Goal: Use online tool/utility: Utilize a website feature to perform a specific function

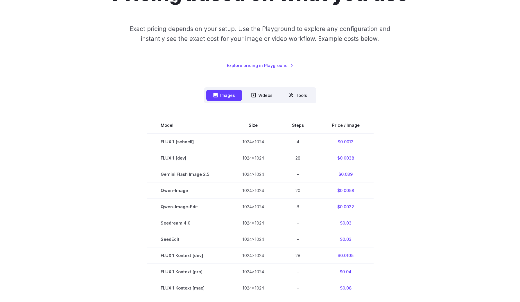
scroll to position [82, 0]
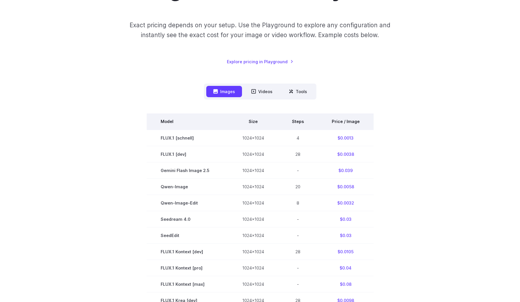
click at [339, 118] on th "Price / Image" at bounding box center [346, 122] width 56 height 16
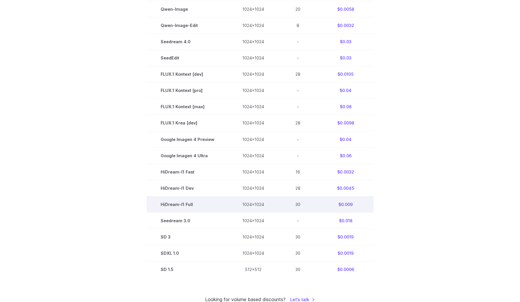
scroll to position [371, 0]
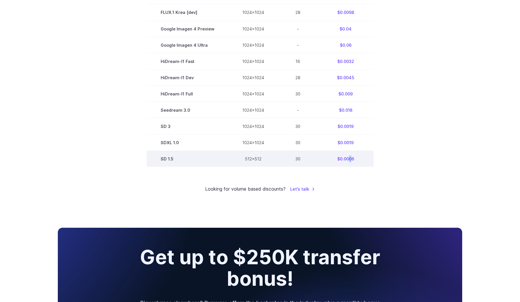
click at [348, 161] on td "$0.0006" at bounding box center [346, 159] width 56 height 16
click at [360, 163] on td "$0.0006" at bounding box center [346, 159] width 56 height 16
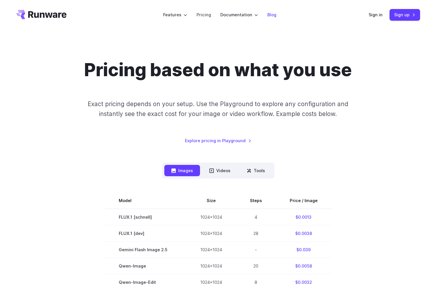
scroll to position [0, 0]
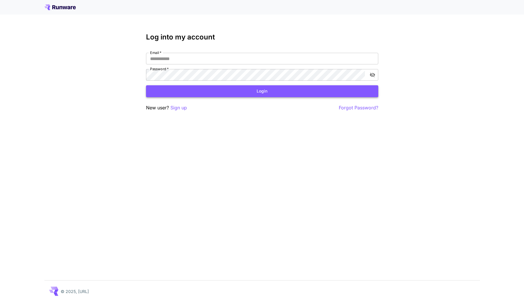
type input "**********"
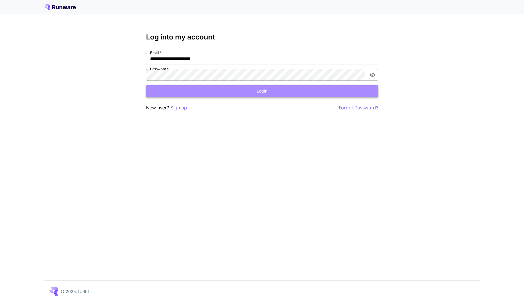
click at [244, 94] on button "Login" at bounding box center [262, 91] width 232 height 12
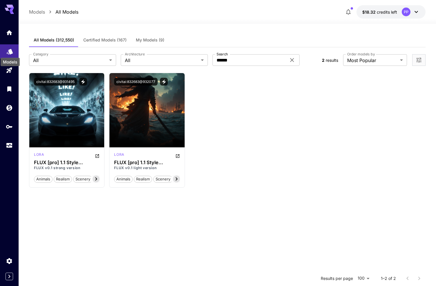
click at [7, 53] on icon "Models" at bounding box center [9, 49] width 7 height 7
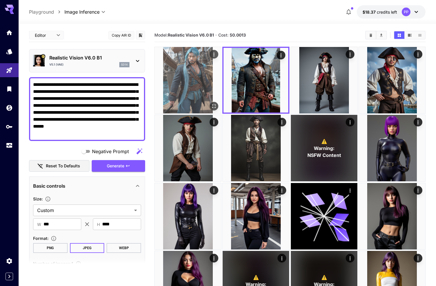
click at [202, 70] on img at bounding box center [188, 80] width 67 height 67
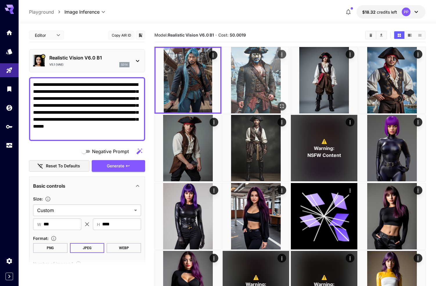
click at [263, 84] on img at bounding box center [256, 80] width 67 height 67
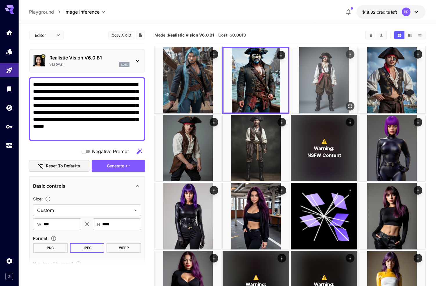
click at [326, 87] on img at bounding box center [324, 80] width 67 height 67
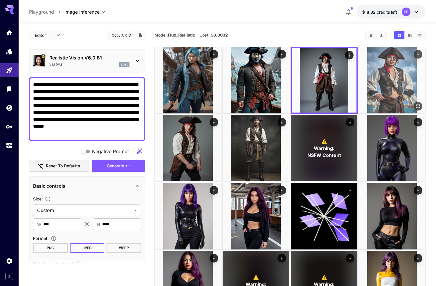
click at [384, 85] on img at bounding box center [392, 80] width 67 height 67
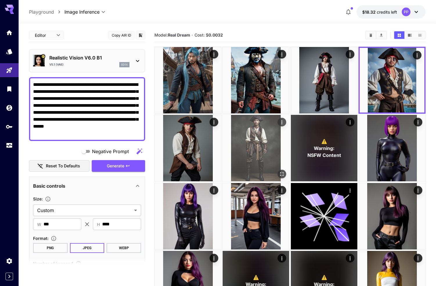
click at [254, 134] on img at bounding box center [256, 148] width 67 height 67
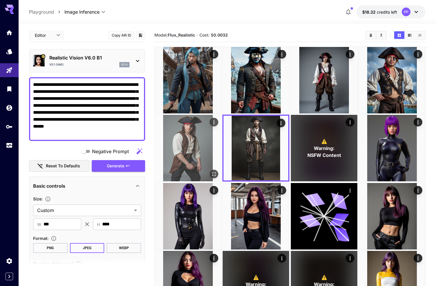
click at [190, 150] on img at bounding box center [188, 148] width 67 height 67
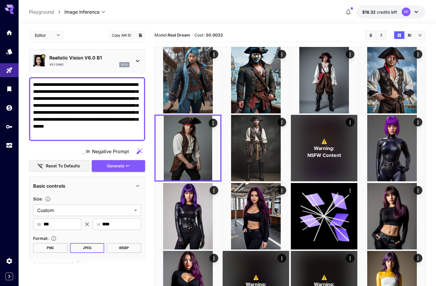
drag, startPoint x: 80, startPoint y: 134, endPoint x: 35, endPoint y: 77, distance: 72.7
click at [35, 77] on div "**********" at bounding box center [87, 109] width 116 height 64
paste textarea "****"
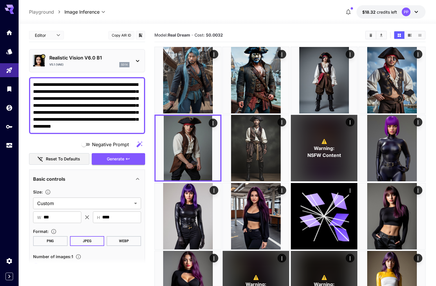
type textarea "**********"
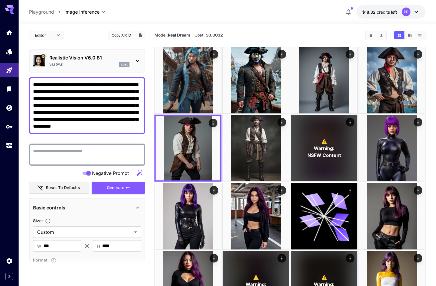
click at [60, 152] on textarea "Negative Prompt" at bounding box center [87, 155] width 108 height 14
paste textarea "**********"
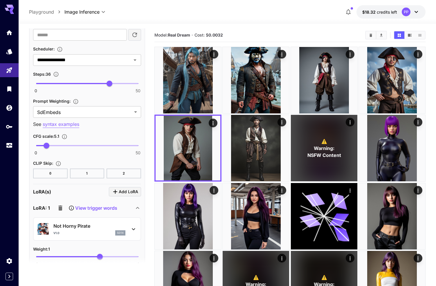
scroll to position [590, 0]
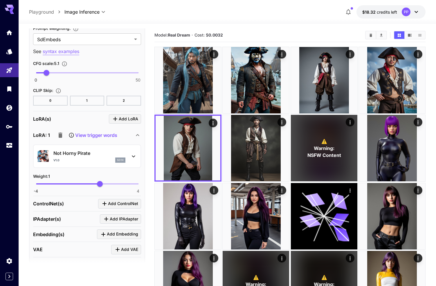
type textarea "**********"
click at [61, 138] on icon "button" at bounding box center [60, 135] width 7 height 7
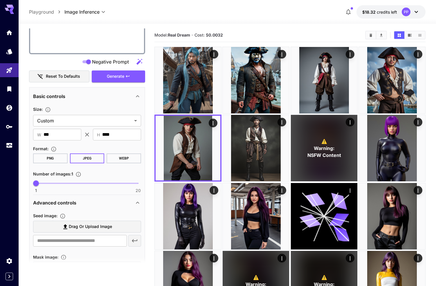
scroll to position [157, 0]
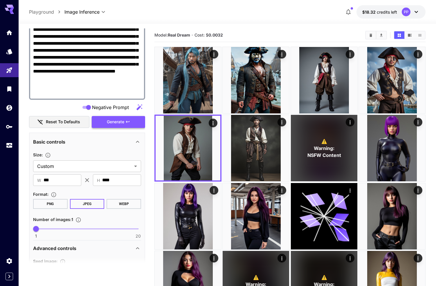
click at [131, 119] on button "Generate" at bounding box center [118, 122] width 53 height 12
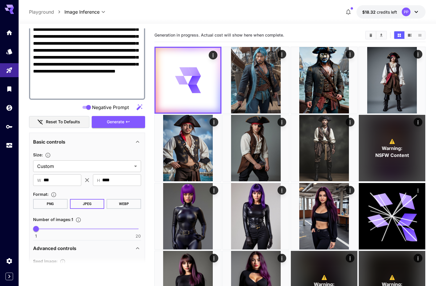
scroll to position [0, 0]
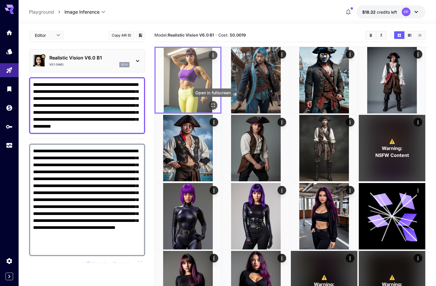
click at [209, 105] on button "Open in fullscreen" at bounding box center [213, 105] width 9 height 9
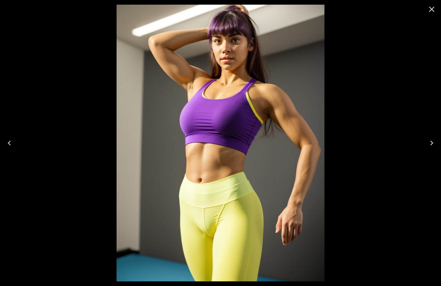
click at [434, 6] on icon "Close" at bounding box center [431, 9] width 9 height 9
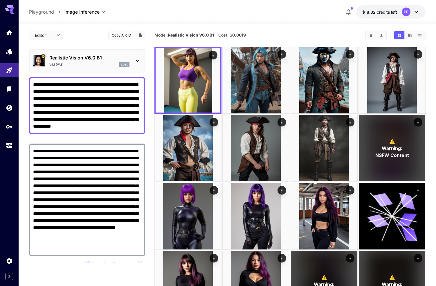
click at [103, 103] on textarea "**********" at bounding box center [87, 105] width 108 height 49
drag, startPoint x: 97, startPoint y: 91, endPoint x: 85, endPoint y: 98, distance: 14.3
click at [85, 98] on textarea "**********" at bounding box center [87, 105] width 108 height 49
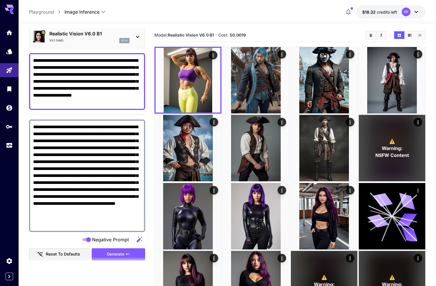
scroll to position [28, 0]
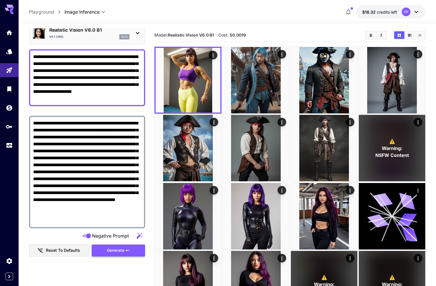
type textarea "**********"
click at [109, 249] on span "Generate" at bounding box center [115, 250] width 17 height 7
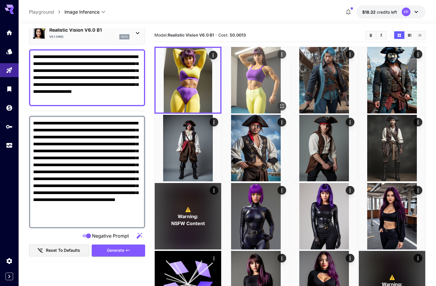
click at [256, 99] on img at bounding box center [256, 80] width 67 height 67
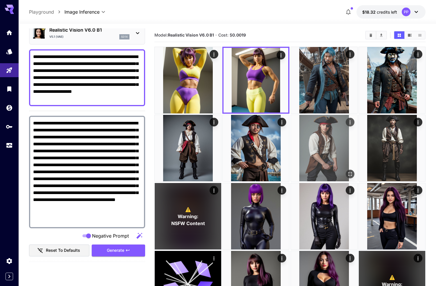
click at [316, 134] on img at bounding box center [324, 148] width 67 height 67
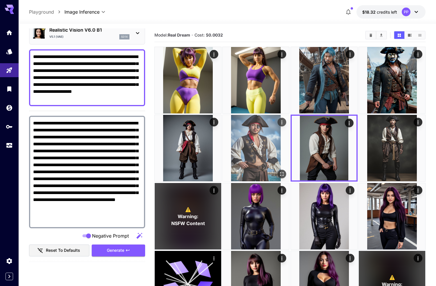
click at [251, 143] on img at bounding box center [256, 148] width 67 height 67
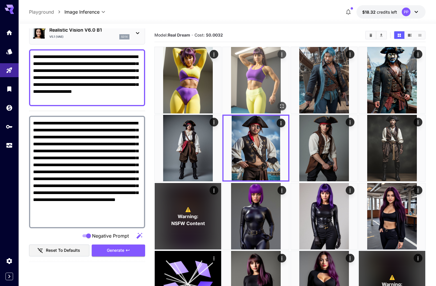
click at [236, 86] on img at bounding box center [256, 80] width 67 height 67
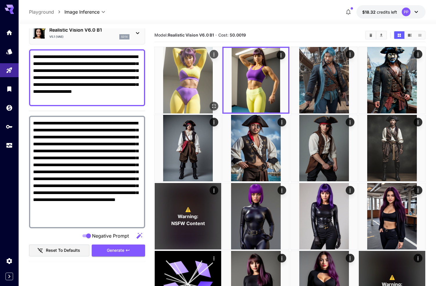
click at [197, 84] on img at bounding box center [188, 80] width 67 height 67
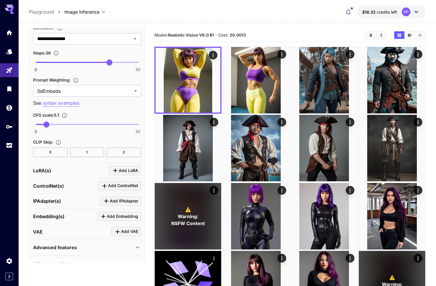
scroll to position [553, 0]
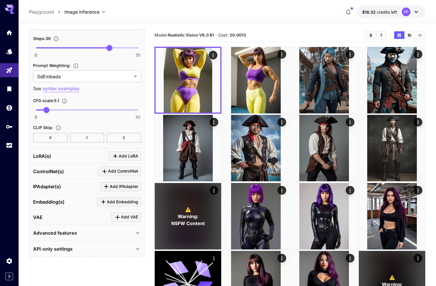
click at [122, 231] on div "Advanced features" at bounding box center [83, 233] width 101 height 7
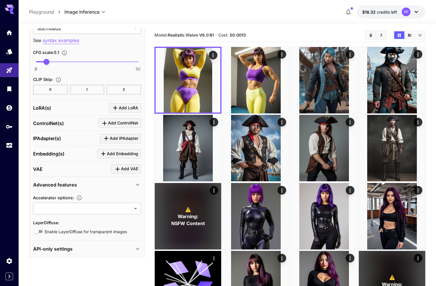
click at [126, 180] on div "Advanced features" at bounding box center [87, 185] width 108 height 14
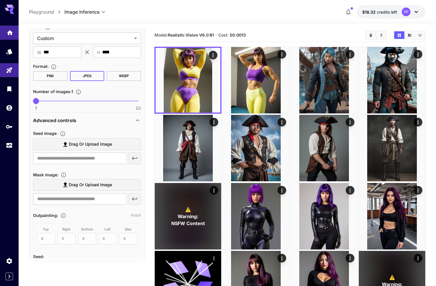
scroll to position [0, 0]
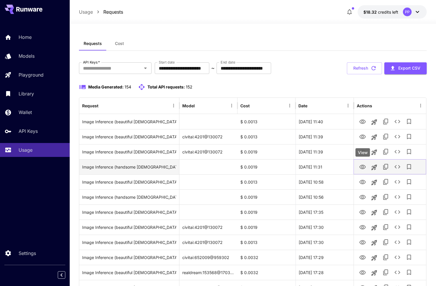
click at [366, 168] on icon "View" at bounding box center [362, 167] width 7 height 7
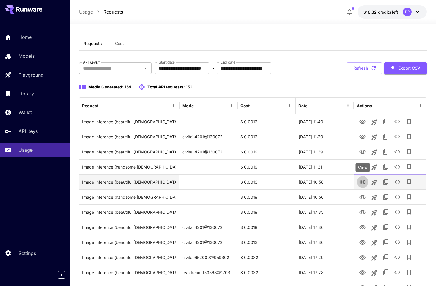
click at [364, 184] on icon "View" at bounding box center [362, 182] width 7 height 7
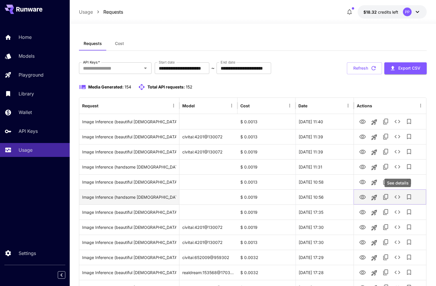
click at [399, 198] on icon "See details" at bounding box center [398, 196] width 6 height 3
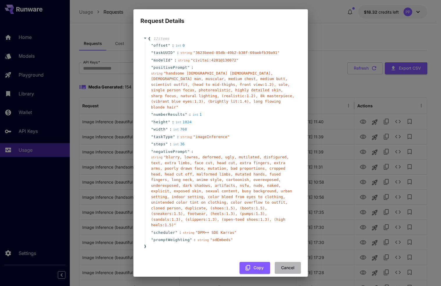
click at [276, 262] on button "Cancel" at bounding box center [287, 268] width 26 height 12
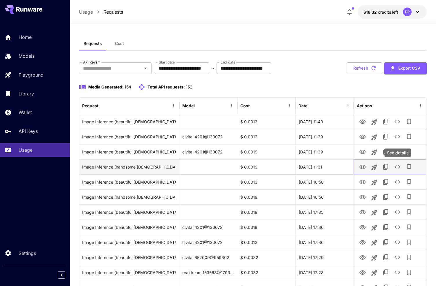
click at [398, 166] on icon "See details" at bounding box center [397, 166] width 7 height 7
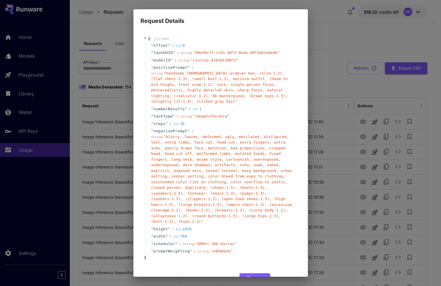
scroll to position [19, 0]
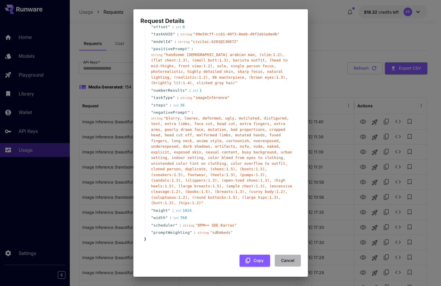
click at [281, 261] on button "Cancel" at bounding box center [287, 261] width 26 height 12
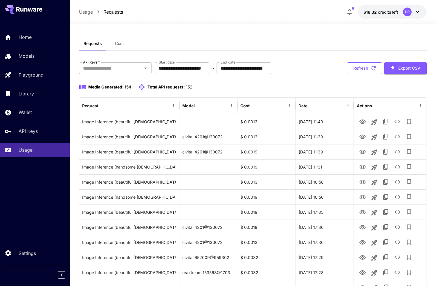
click at [369, 68] on button "Refresh" at bounding box center [364, 68] width 35 height 12
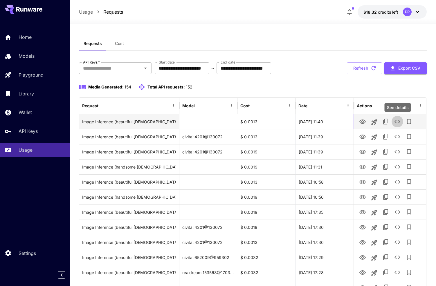
click at [398, 124] on icon "See details" at bounding box center [397, 121] width 7 height 7
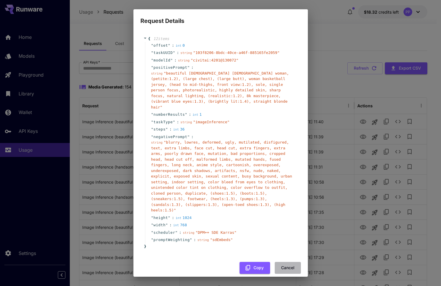
click at [285, 266] on button "Cancel" at bounding box center [287, 268] width 26 height 12
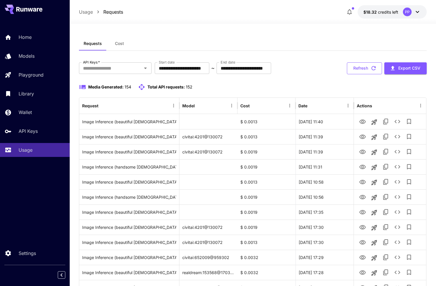
click at [360, 66] on button "Refresh" at bounding box center [364, 68] width 35 height 12
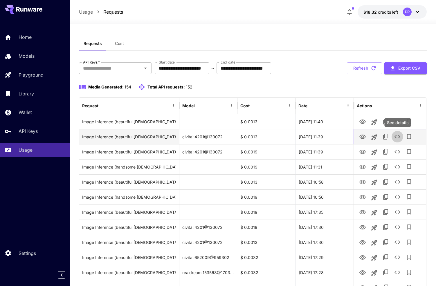
click at [402, 136] on button "See details" at bounding box center [398, 137] width 12 height 12
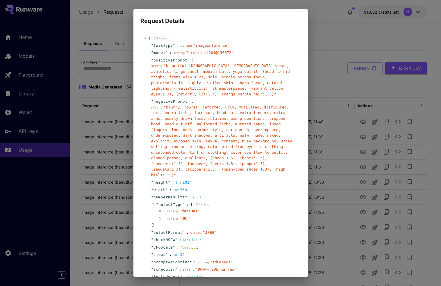
click at [346, 54] on div "Request Details { 17 item s " taskType " : string " imageInference " " model " …" at bounding box center [220, 143] width 441 height 286
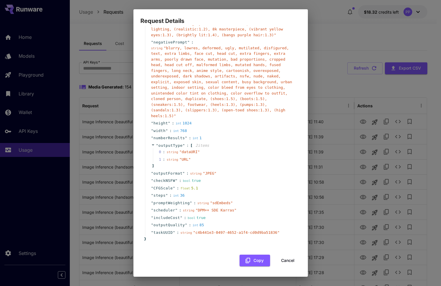
click at [278, 262] on button "Cancel" at bounding box center [287, 261] width 26 height 12
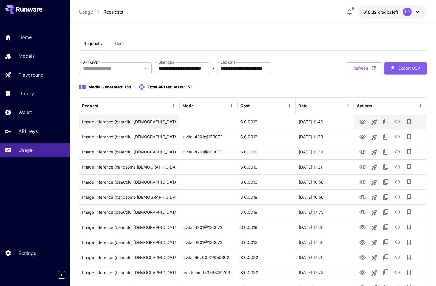
click at [363, 123] on icon "View" at bounding box center [363, 122] width 6 height 4
click at [373, 120] on icon "Launch in playground" at bounding box center [374, 122] width 7 height 7
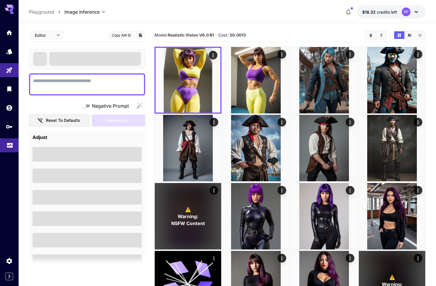
click at [10, 145] on icon "Usage" at bounding box center [10, 144] width 6 height 3
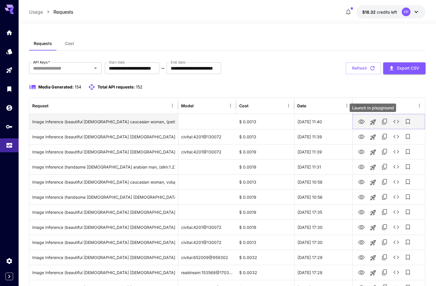
click at [373, 121] on icon "Launch in playground" at bounding box center [373, 122] width 6 height 6
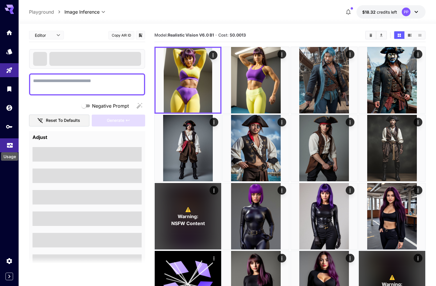
click at [10, 145] on icon "Usage" at bounding box center [10, 144] width 6 height 3
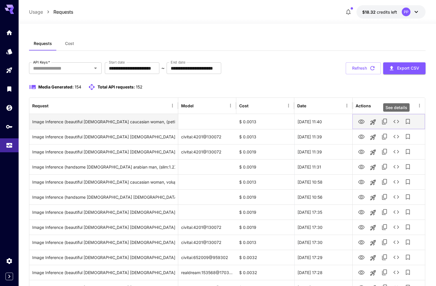
click at [396, 121] on icon "See details" at bounding box center [396, 121] width 7 height 7
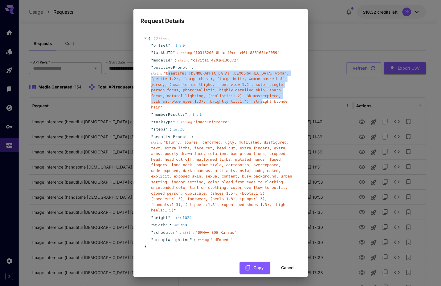
drag, startPoint x: 267, startPoint y: 102, endPoint x: 167, endPoint y: 72, distance: 104.2
click at [167, 72] on span "" beautiful 31-year-old caucasian woman, (petite:1.2), (large chest), (large bu…" at bounding box center [220, 90] width 138 height 38
click at [176, 75] on span "" beautiful 31-year-old caucasian woman, (petite:1.2), (large chest), (large bu…" at bounding box center [220, 90] width 138 height 38
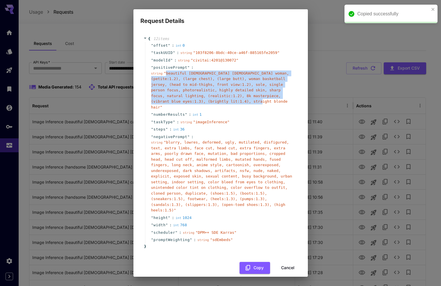
drag, startPoint x: 267, startPoint y: 102, endPoint x: 167, endPoint y: 72, distance: 104.1
click at [167, 72] on span "" beautiful 31-year-old caucasian woman, (petite:1.2), (large chest), (large bu…" at bounding box center [220, 90] width 138 height 38
copy span "beautiful 31-year-old caucasian woman, (petite:1.2), (large chest), (large butt…"
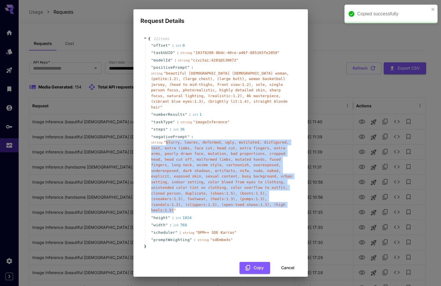
drag, startPoint x: 166, startPoint y: 137, endPoint x: 215, endPoint y: 204, distance: 83.1
click at [215, 204] on span "" blurry, lowres, deformed, ugly, mutilated, disfigured, text, extra limbs, fac…" at bounding box center [221, 176] width 141 height 72
copy span "blurry, lowres, deformed, ugly, mutilated, disfigured, text, extra limbs, face …"
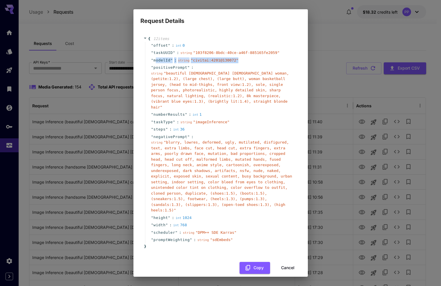
drag, startPoint x: 154, startPoint y: 59, endPoint x: 241, endPoint y: 63, distance: 86.6
click at [241, 63] on div "" modelId " : string " civitai:4201@130072 "" at bounding box center [221, 61] width 153 height 8
click at [265, 63] on div "" modelId " : string " civitai:4201@130072 "" at bounding box center [221, 61] width 153 height 8
click at [285, 262] on button "Cancel" at bounding box center [287, 268] width 26 height 12
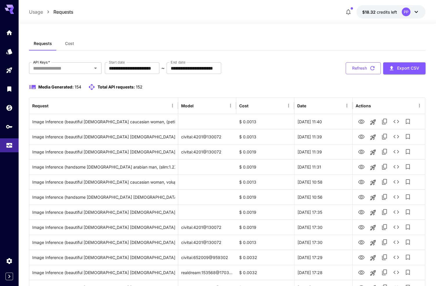
click at [362, 68] on button "Refresh" at bounding box center [363, 68] width 35 height 12
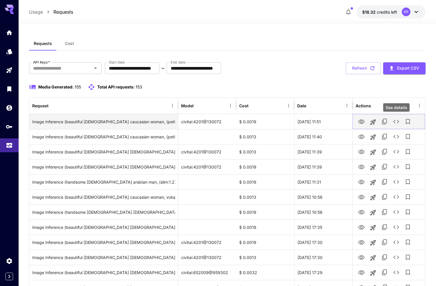
click at [398, 120] on icon "See details" at bounding box center [396, 121] width 6 height 3
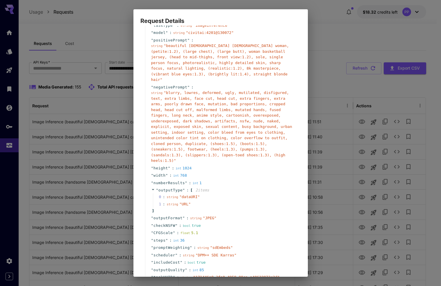
scroll to position [59, 0]
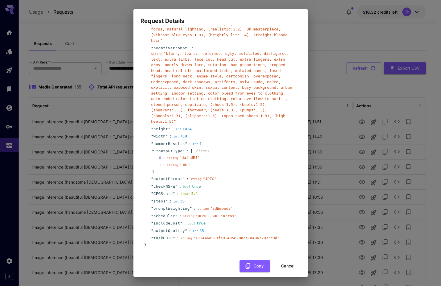
click at [283, 255] on div "{ 17 item s " taskType " : string " imageInference " " model " : string " civit…" at bounding box center [220, 121] width 160 height 301
click at [283, 260] on button "Cancel" at bounding box center [287, 266] width 26 height 12
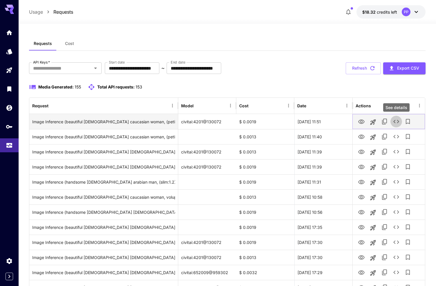
click at [395, 123] on icon "See details" at bounding box center [396, 121] width 6 height 3
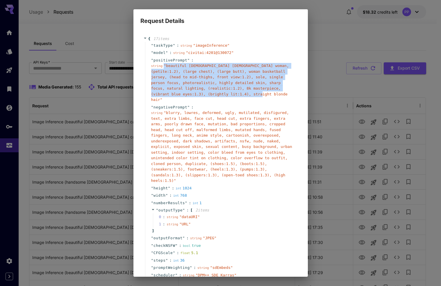
drag, startPoint x: 266, startPoint y: 94, endPoint x: 165, endPoint y: 67, distance: 104.7
click at [165, 67] on span "" beautiful 31-year-old caucasian woman, (petite:1.2), (large chest), (large bu…" at bounding box center [220, 83] width 138 height 38
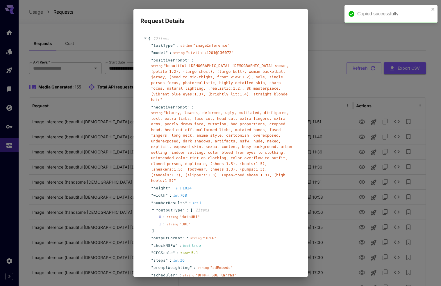
click at [166, 67] on span "" beautiful 31-year-old caucasian woman, (petite:1.2), (large chest), (large bu…" at bounding box center [220, 83] width 138 height 38
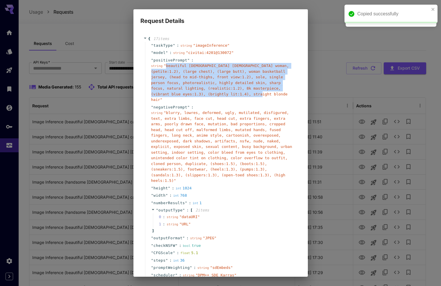
drag, startPoint x: 167, startPoint y: 67, endPoint x: 267, endPoint y: 97, distance: 104.6
click at [267, 97] on div "string " beautiful 31-year-old caucasian woman, (petite:1.2), (large chest), (l…" at bounding box center [222, 83] width 143 height 40
copy span "beautiful 31-year-old caucasian woman, (petite:1.2), (large chest), (large butt…"
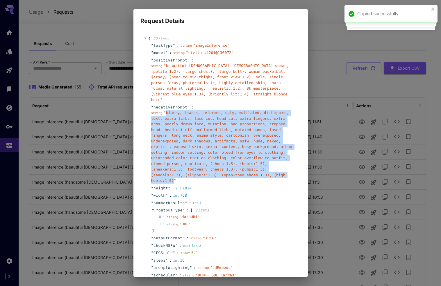
drag, startPoint x: 214, startPoint y: 175, endPoint x: 167, endPoint y: 108, distance: 81.6
click at [167, 111] on span "" blurry, lowres, deformed, ugly, mutilated, disfigured, text, extra limbs, fac…" at bounding box center [221, 147] width 141 height 72
copy span "blurry, lowres, deformed, ugly, mutilated, disfigured, text, extra limbs, face …"
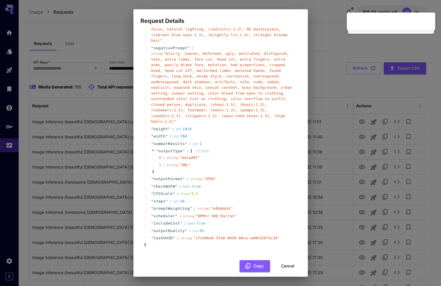
click at [285, 267] on div "{ 17 item s " taskType " : string " imageInference " " model " : string " civit…" at bounding box center [220, 124] width 160 height 306
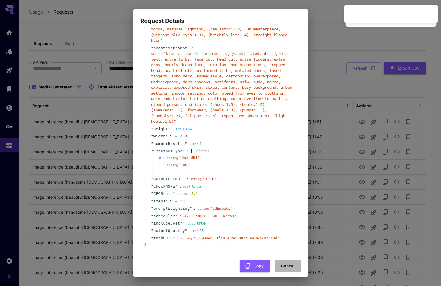
click at [286, 262] on button "Cancel" at bounding box center [287, 266] width 26 height 12
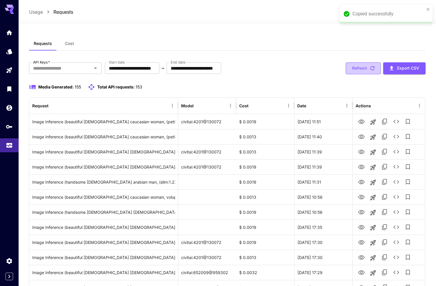
click at [367, 66] on button "Refresh" at bounding box center [363, 68] width 35 height 12
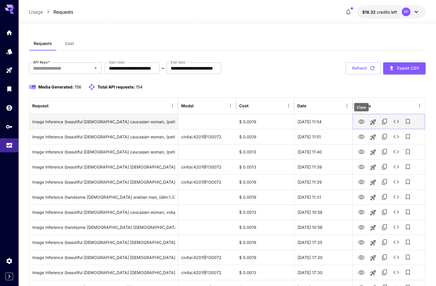
click at [363, 123] on icon "View" at bounding box center [361, 121] width 7 height 7
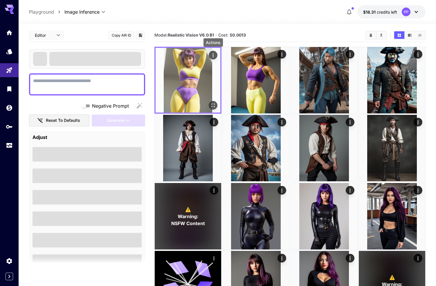
click at [216, 55] on icon "Actions" at bounding box center [213, 56] width 6 height 6
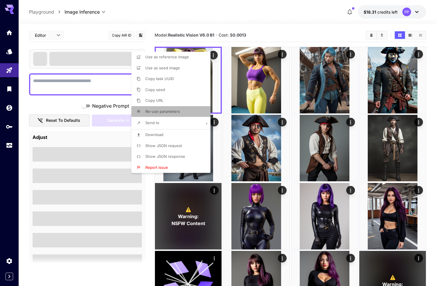
drag, startPoint x: 166, startPoint y: 112, endPoint x: 145, endPoint y: 121, distance: 23.1
click at [166, 112] on span "Re-use parameters" at bounding box center [162, 111] width 35 height 5
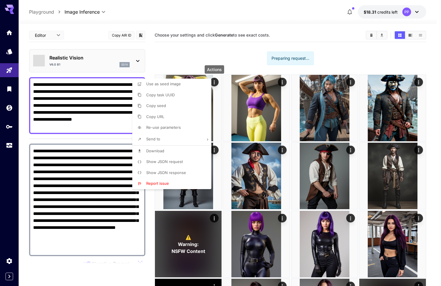
type input "**********"
type input "****"
type input "**"
type input "***"
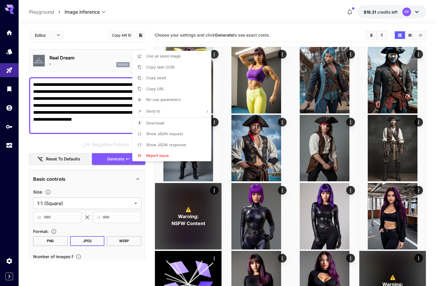
click at [77, 126] on div at bounding box center [220, 143] width 441 height 286
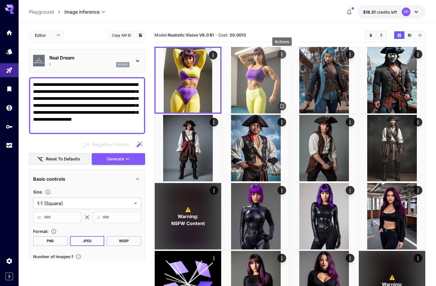
click at [283, 54] on icon "Actions" at bounding box center [282, 55] width 6 height 6
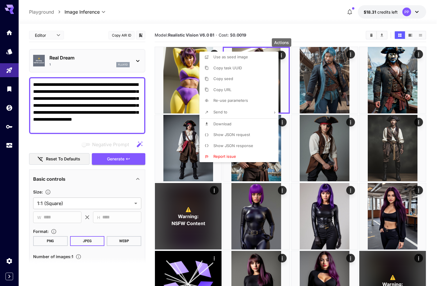
click at [233, 136] on span "Show JSON request" at bounding box center [231, 134] width 37 height 5
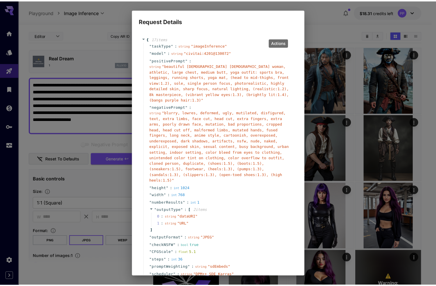
scroll to position [65, 0]
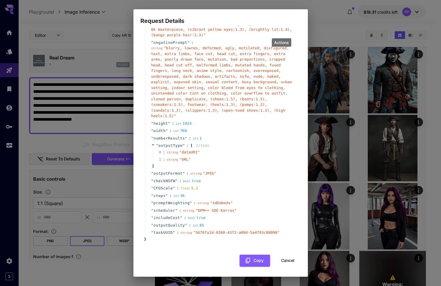
click at [288, 262] on button "Cancel" at bounding box center [287, 261] width 26 height 12
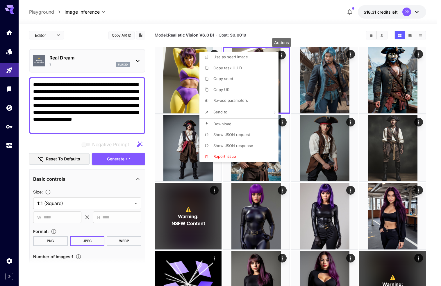
click at [229, 103] on p "Re-use parameters" at bounding box center [230, 101] width 35 height 6
type input "*********"
type input "*"
type input "**"
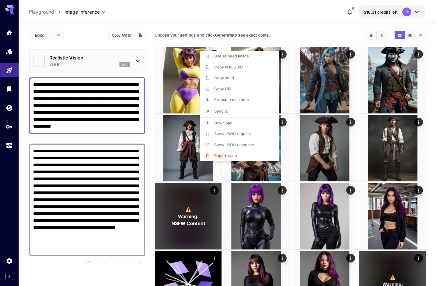
type input "******"
type input "***"
type input "**"
type input "***"
type input "**"
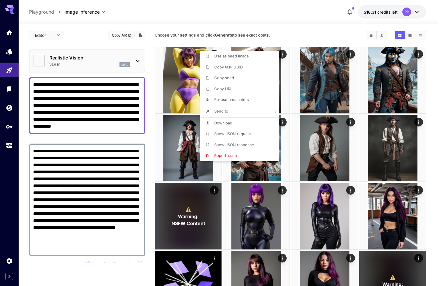
type input "**********"
click at [82, 116] on div at bounding box center [220, 143] width 441 height 286
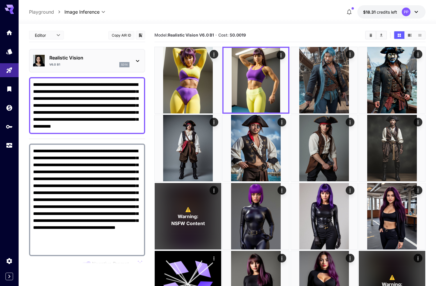
drag, startPoint x: 137, startPoint y: 125, endPoint x: 31, endPoint y: 81, distance: 115.0
click at [31, 81] on div "**********" at bounding box center [87, 105] width 116 height 57
paste textarea
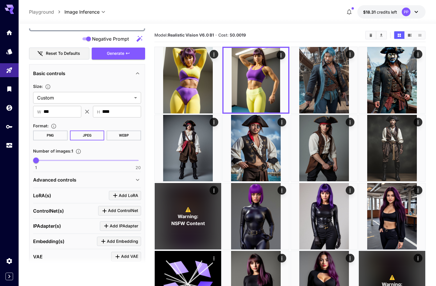
scroll to position [265, 0]
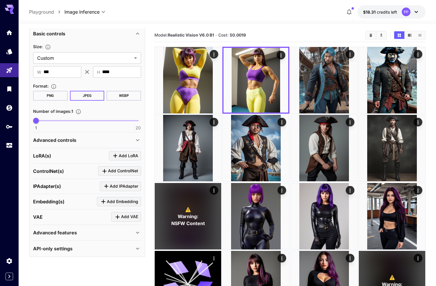
type textarea "**********"
click at [101, 143] on div "Advanced controls" at bounding box center [83, 140] width 101 height 7
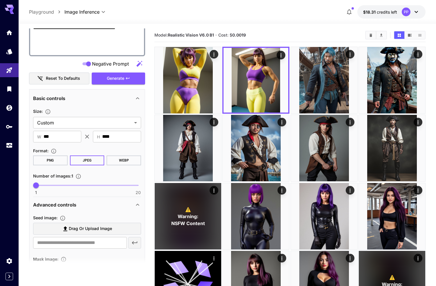
scroll to position [0, 0]
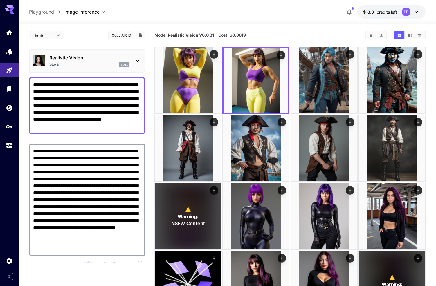
drag, startPoint x: 60, startPoint y: 247, endPoint x: 23, endPoint y: 154, distance: 99.7
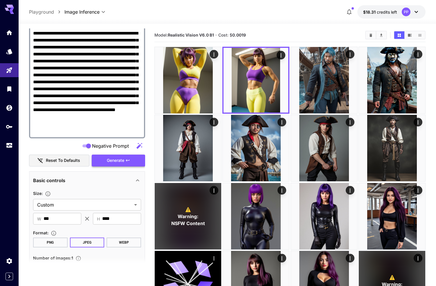
click at [119, 160] on span "Generate" at bounding box center [115, 160] width 17 height 7
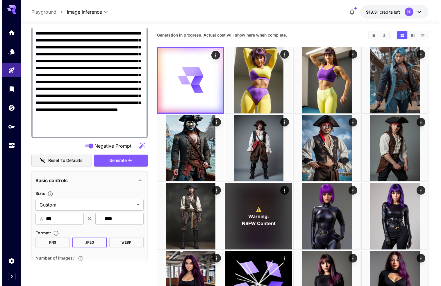
scroll to position [0, 0]
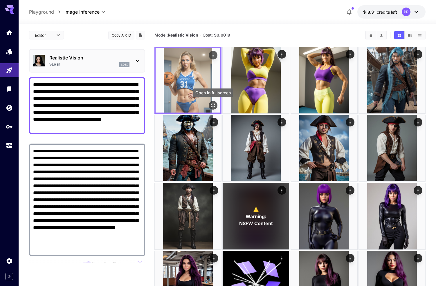
click at [214, 104] on icon "Open in fullscreen" at bounding box center [213, 106] width 6 height 6
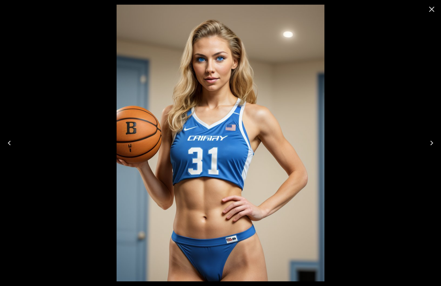
click at [431, 11] on icon "Close" at bounding box center [431, 9] width 9 height 9
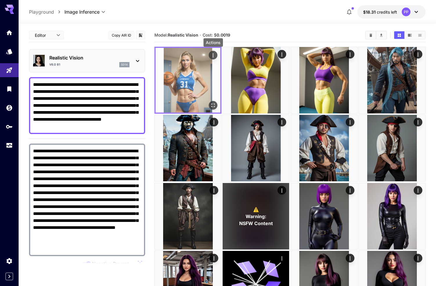
click at [212, 55] on icon "Actions" at bounding box center [213, 56] width 6 height 6
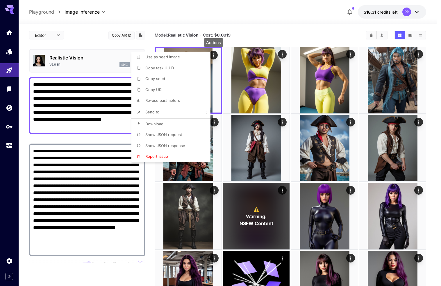
click at [175, 138] on li "Show JSON request" at bounding box center [172, 135] width 82 height 11
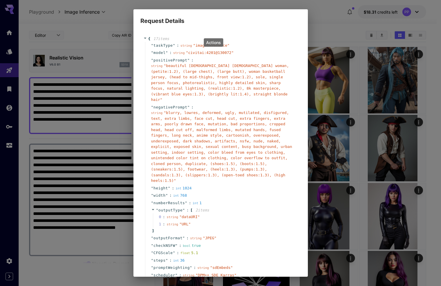
scroll to position [59, 0]
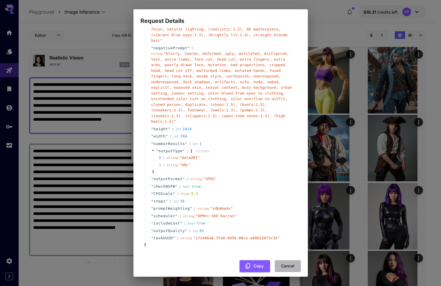
click at [279, 260] on button "Cancel" at bounding box center [287, 266] width 26 height 12
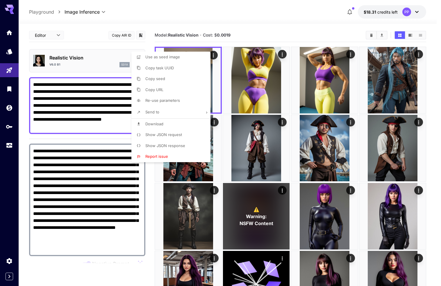
click at [5, 147] on div at bounding box center [220, 143] width 441 height 286
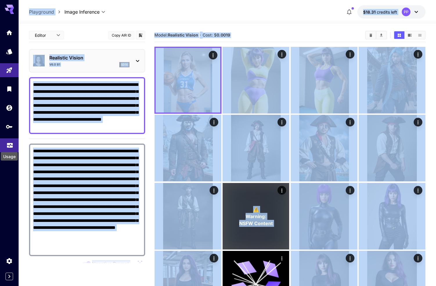
click at [12, 147] on icon "Usage" at bounding box center [9, 144] width 7 height 7
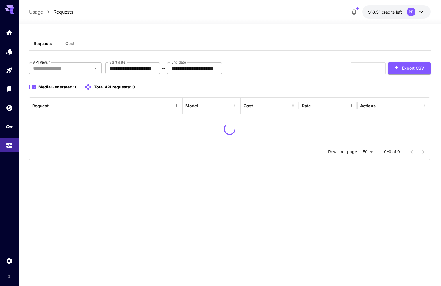
click at [282, 54] on div "**********" at bounding box center [229, 101] width 401 height 128
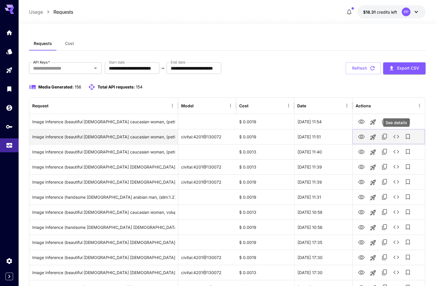
click at [396, 135] on icon "See details" at bounding box center [396, 136] width 7 height 7
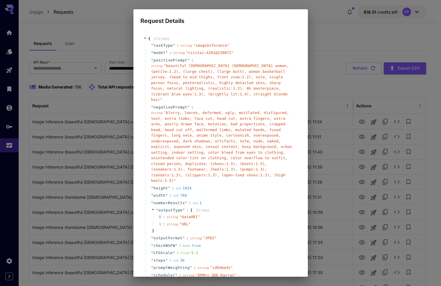
scroll to position [59, 0]
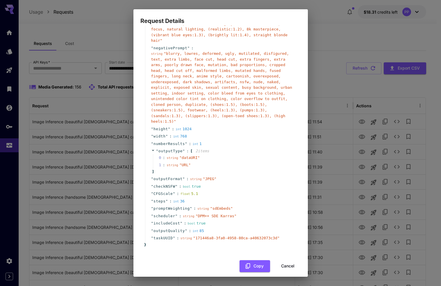
click at [284, 262] on button "Cancel" at bounding box center [287, 266] width 26 height 12
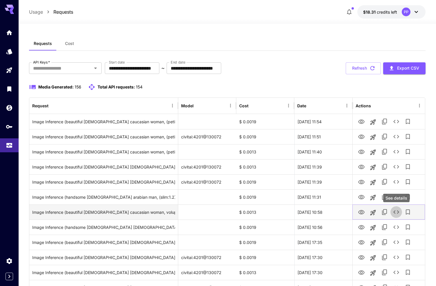
click at [397, 212] on icon "See details" at bounding box center [396, 212] width 7 height 7
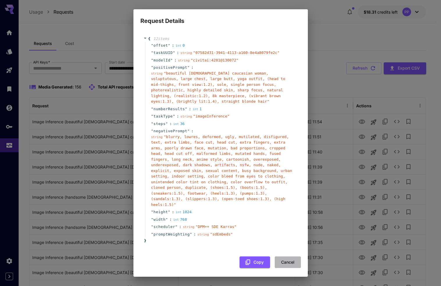
click at [285, 264] on button "Cancel" at bounding box center [287, 263] width 26 height 12
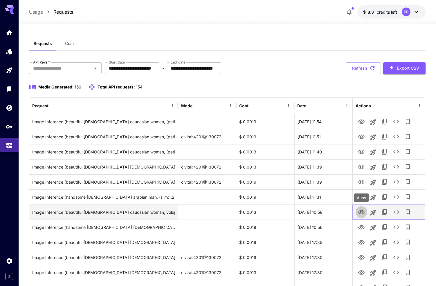
click at [363, 211] on icon "View" at bounding box center [361, 212] width 7 height 7
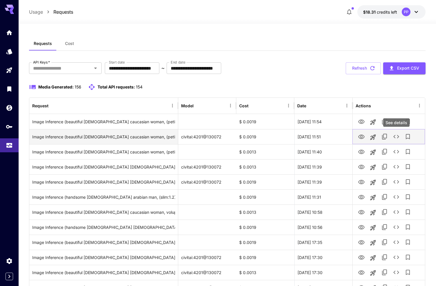
click at [394, 136] on icon "See details" at bounding box center [396, 136] width 6 height 3
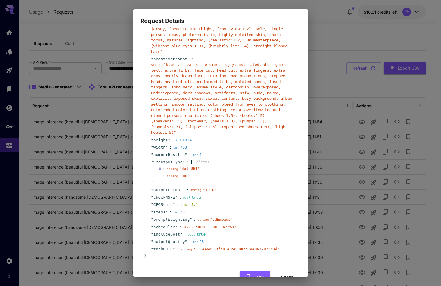
scroll to position [52, 0]
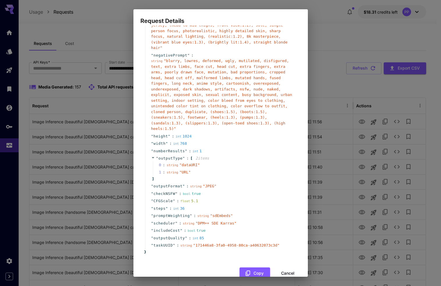
click at [166, 236] on span "outputQuality" at bounding box center [168, 239] width 31 height 6
click at [178, 236] on span "outputQuality" at bounding box center [168, 239] width 31 height 6
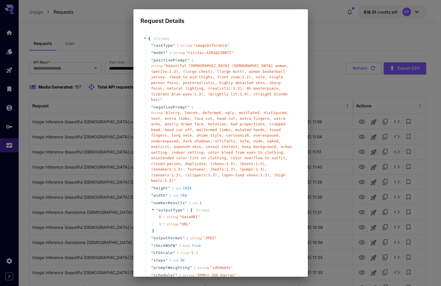
scroll to position [59, 0]
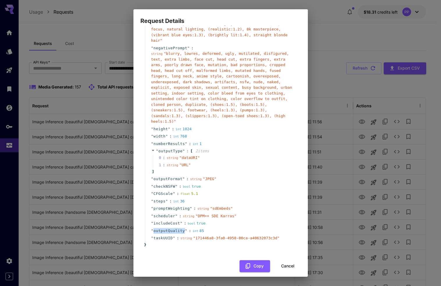
click at [290, 260] on button "Cancel" at bounding box center [287, 266] width 26 height 12
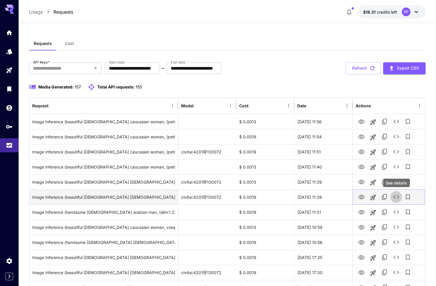
click at [393, 197] on icon "See details" at bounding box center [396, 197] width 7 height 7
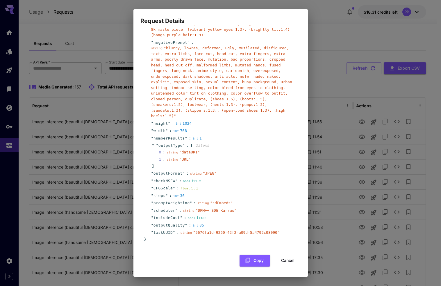
scroll to position [0, 0]
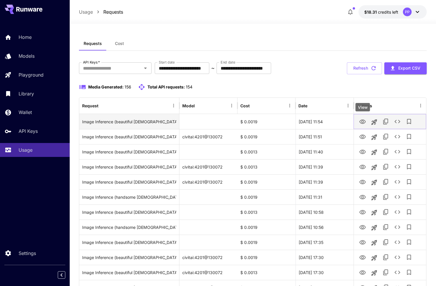
click at [362, 124] on icon "View" at bounding box center [363, 122] width 6 height 4
click at [400, 125] on icon "See details" at bounding box center [397, 121] width 7 height 7
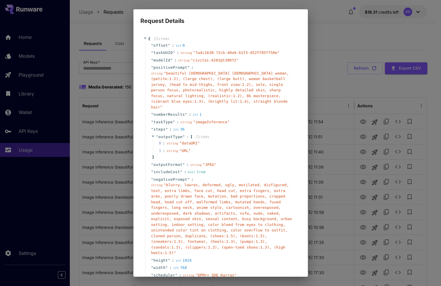
click at [405, 111] on div "Request Details { 15 item s " offset " : int 0 " taskUUID " : string " 7a4c1638…" at bounding box center [220, 143] width 441 height 286
click at [351, 80] on div "Request Details { 15 item s " offset " : int 0 " taskUUID " : string " 7a4c1638…" at bounding box center [220, 143] width 441 height 287
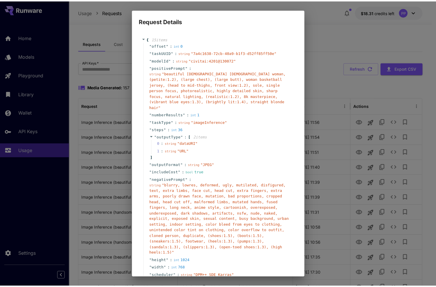
scroll to position [44, 0]
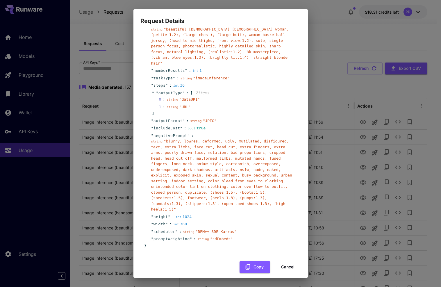
drag, startPoint x: 283, startPoint y: 260, endPoint x: 331, endPoint y: 185, distance: 89.4
click at [283, 261] on button "Cancel" at bounding box center [287, 267] width 26 height 12
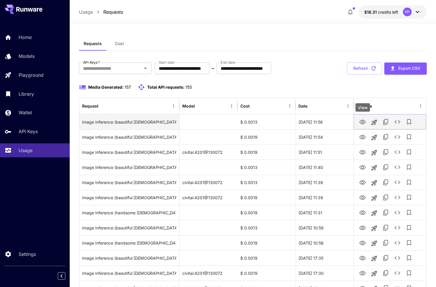
click at [368, 123] on button "View" at bounding box center [363, 122] width 12 height 12
click at [364, 122] on icon "View" at bounding box center [362, 121] width 7 height 7
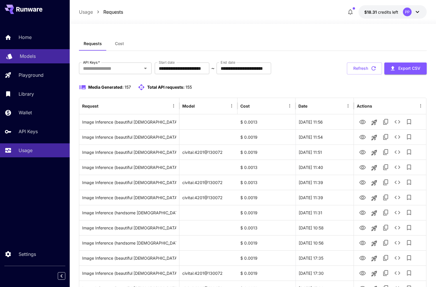
click at [24, 57] on p "Models" at bounding box center [28, 56] width 16 height 7
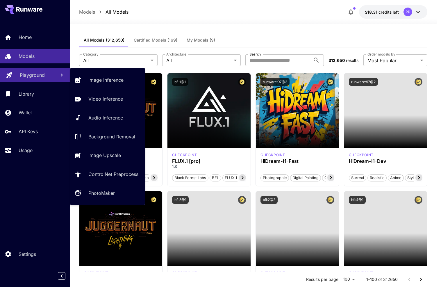
click at [30, 74] on p "Playground" at bounding box center [32, 74] width 25 height 7
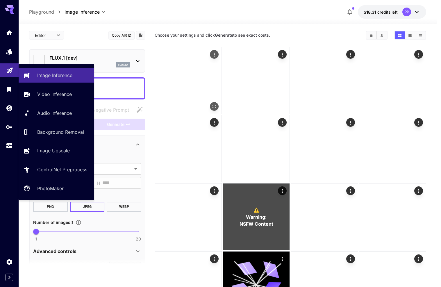
type input "**********"
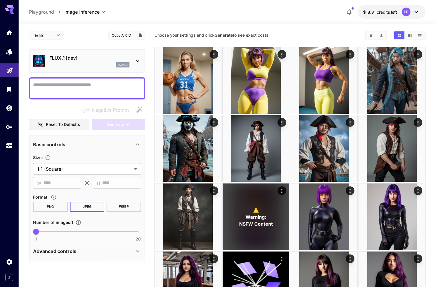
scroll to position [111, 0]
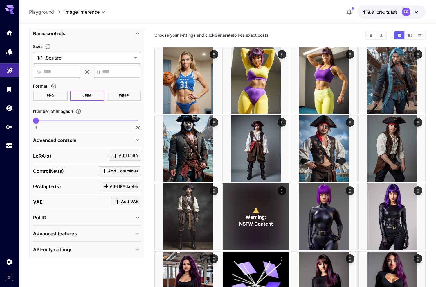
click at [119, 139] on div "Advanced controls" at bounding box center [83, 139] width 101 height 7
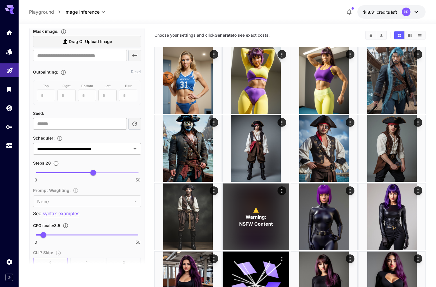
scroll to position [0, 0]
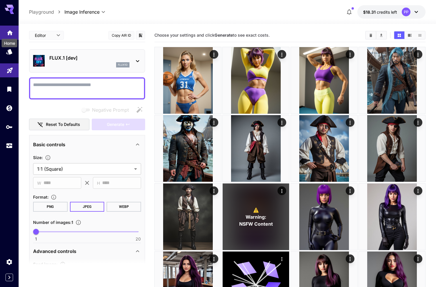
click at [10, 31] on icon "Home" at bounding box center [10, 30] width 6 height 5
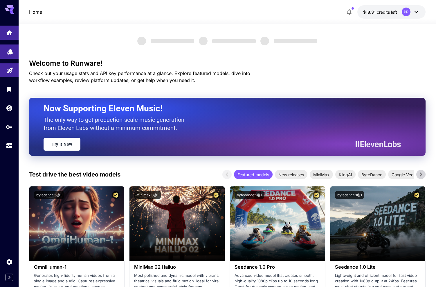
click at [18, 54] on link at bounding box center [9, 51] width 19 height 14
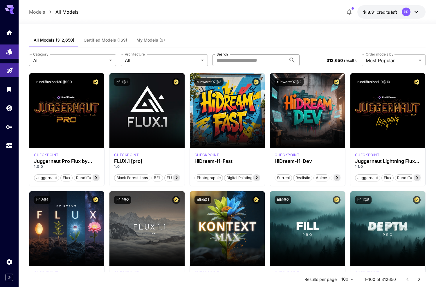
click at [243, 59] on input "Search" at bounding box center [250, 60] width 74 height 12
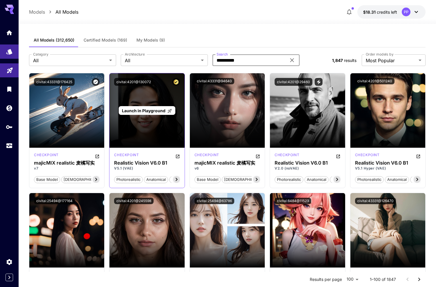
type input "*********"
click at [160, 109] on span "Launch in Playground" at bounding box center [144, 110] width 44 height 5
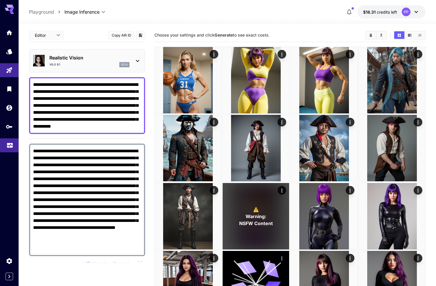
click at [12, 142] on link at bounding box center [9, 146] width 19 height 14
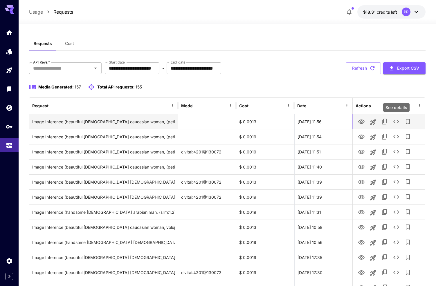
click at [400, 121] on button "See details" at bounding box center [397, 122] width 12 height 12
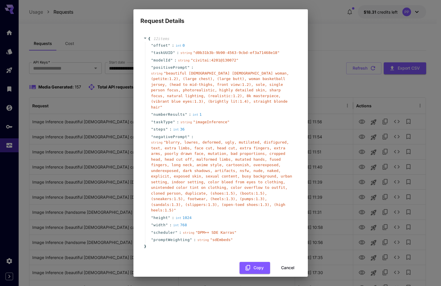
click at [162, 46] on span "offset" at bounding box center [160, 46] width 15 height 6
copy span "offset"
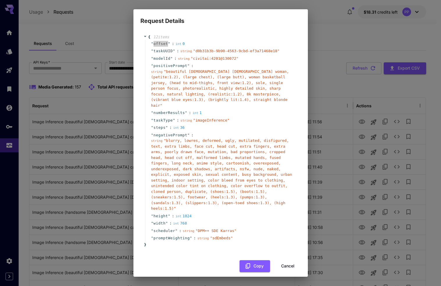
copy span "offset"
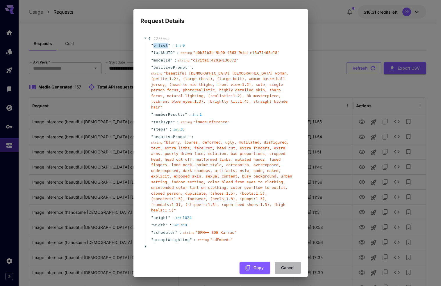
click at [283, 264] on button "Cancel" at bounding box center [287, 268] width 26 height 12
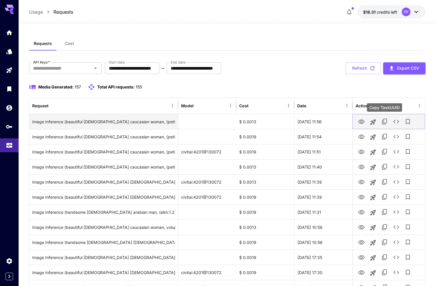
click at [388, 120] on button "Copy TaskUUID" at bounding box center [385, 122] width 12 height 12
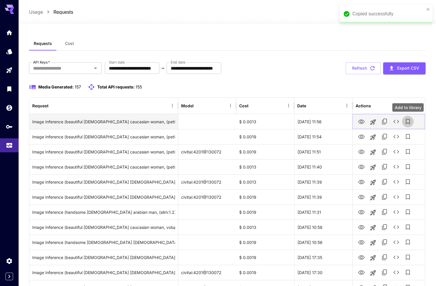
click at [408, 121] on icon "Add to library" at bounding box center [408, 121] width 7 height 7
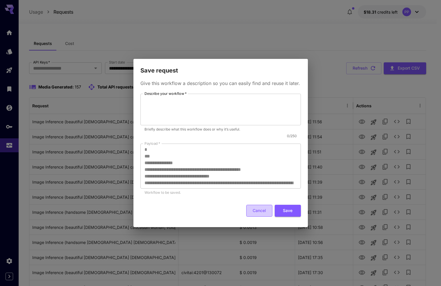
click at [259, 211] on button "Cancel" at bounding box center [259, 211] width 26 height 12
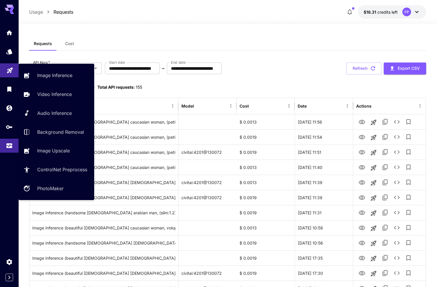
click at [9, 70] on icon "Playground" at bounding box center [10, 69] width 6 height 6
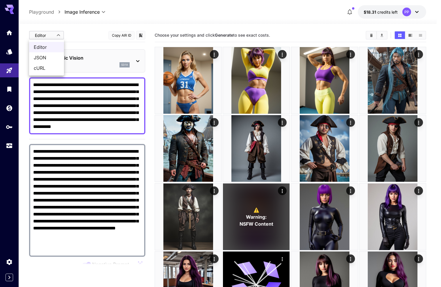
click at [48, 66] on span "cURL" at bounding box center [47, 67] width 26 height 7
type input "****"
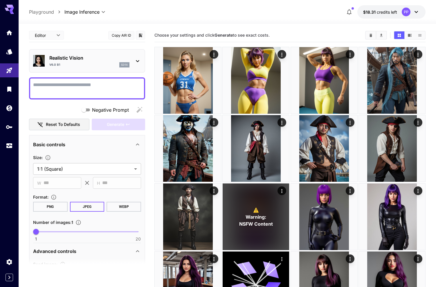
scroll to position [14, 0]
